Goal: Information Seeking & Learning: Learn about a topic

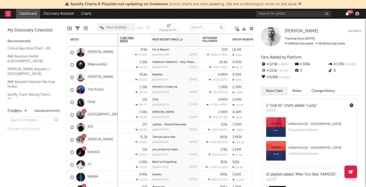
click at [348, 15] on icon "button" at bounding box center [348, 14] width 4 height 4
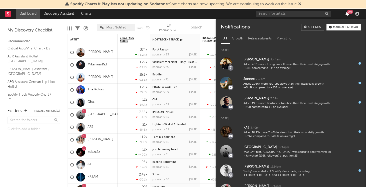
click at [348, 15] on icon "button" at bounding box center [348, 14] width 4 height 4
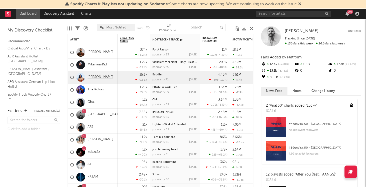
click at [107, 77] on link "[PERSON_NAME]" at bounding box center [101, 77] width 26 height 4
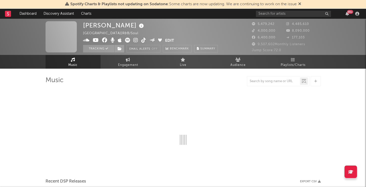
select select "6m"
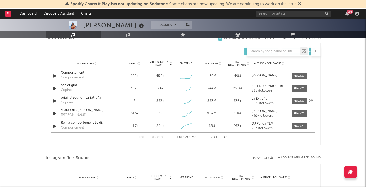
scroll to position [353, 0]
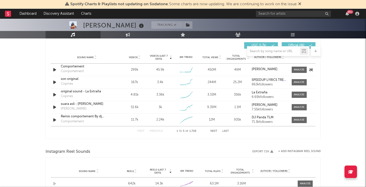
click at [308, 69] on div at bounding box center [298, 70] width 20 height 6
click at [304, 70] on div at bounding box center [299, 70] width 11 height 4
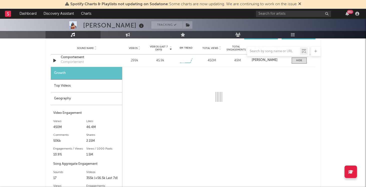
scroll to position [364, 0]
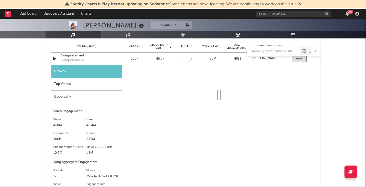
select select "6m"
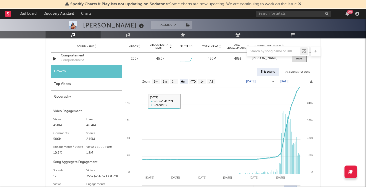
click at [100, 88] on div "Top Videos" at bounding box center [86, 84] width 71 height 13
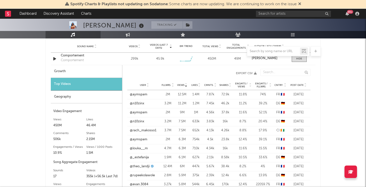
click at [296, 84] on span "Post Date" at bounding box center [297, 85] width 13 height 3
click at [153, 95] on link "@nagidollayevnaa" at bounding box center [143, 94] width 27 height 5
click at [145, 107] on div "User @newteam.q Fllwrs. 130k Views 439k Likes 36k Cmnts. 104 Shares 229 Engmts …" at bounding box center [218, 103] width 183 height 9
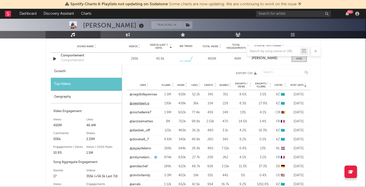
click at [146, 106] on link "@newteam.q" at bounding box center [140, 103] width 20 height 5
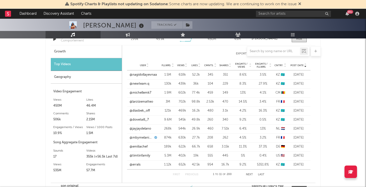
scroll to position [390, 0]
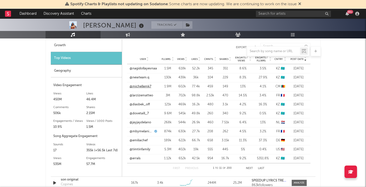
click at [147, 87] on link "@michellemk7" at bounding box center [141, 86] width 22 height 5
click at [150, 95] on link "@larzizematteo" at bounding box center [142, 95] width 24 height 5
click at [149, 104] on link "@diasbek_off" at bounding box center [140, 104] width 20 height 5
click at [143, 113] on link "@dovetaill_7" at bounding box center [139, 113] width 19 height 5
click at [141, 122] on link "@jayjaydelano" at bounding box center [141, 122] width 22 height 5
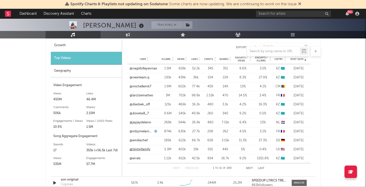
click at [143, 148] on link "@timtinfamily" at bounding box center [140, 149] width 21 height 5
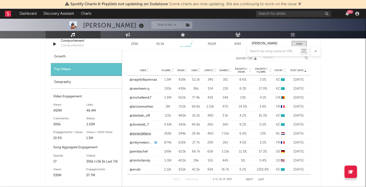
scroll to position [376, 0]
